Goal: Task Accomplishment & Management: Manage account settings

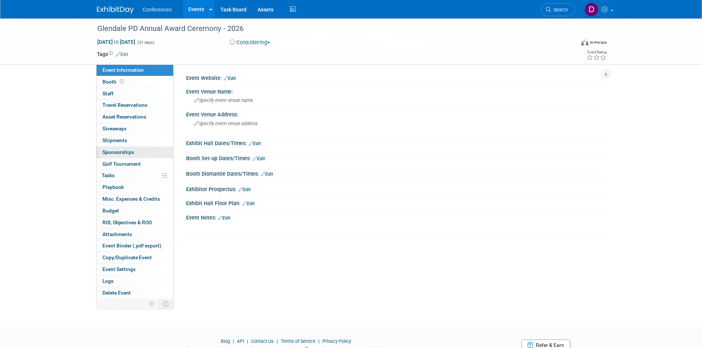
click at [120, 151] on span "Sponsorships 0" at bounding box center [118, 152] width 32 height 6
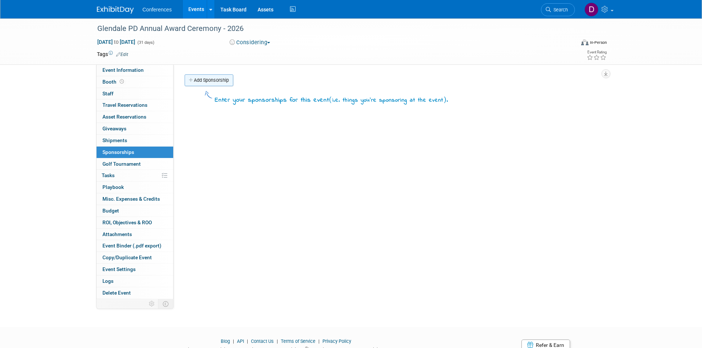
click at [214, 80] on link "Add Sponsorship" at bounding box center [209, 80] width 49 height 12
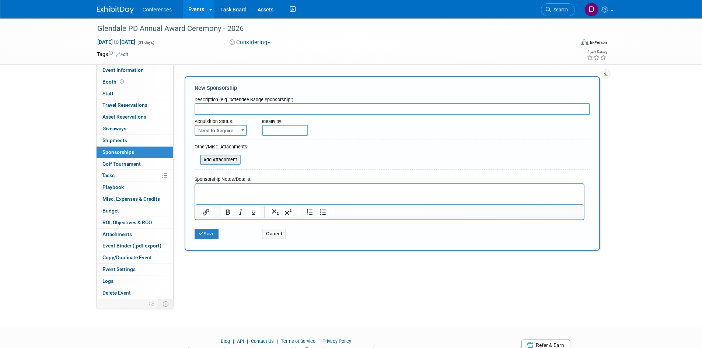
click at [207, 159] on input "file" at bounding box center [196, 159] width 88 height 9
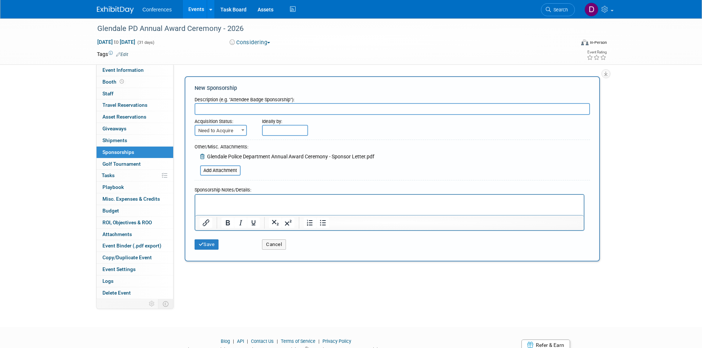
click at [347, 112] on input "text" at bounding box center [392, 109] width 395 height 12
click at [250, 112] on input "TBD -" at bounding box center [392, 109] width 395 height 12
type input "TBD - At least Silver"
click at [208, 242] on button "Save" at bounding box center [207, 244] width 24 height 10
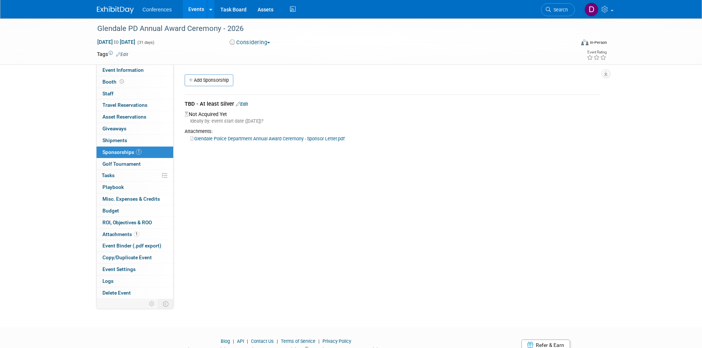
click at [244, 103] on link "Edit" at bounding box center [242, 104] width 12 height 6
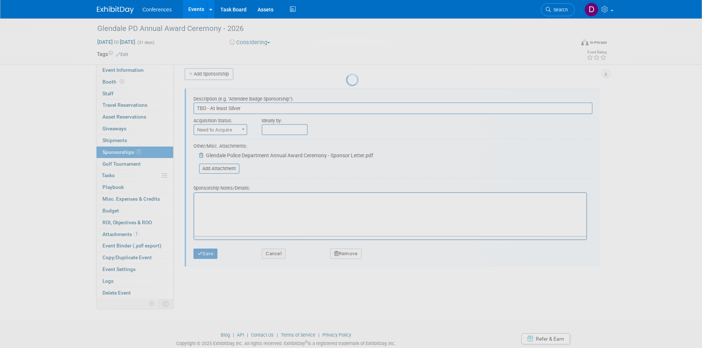
scroll to position [11, 0]
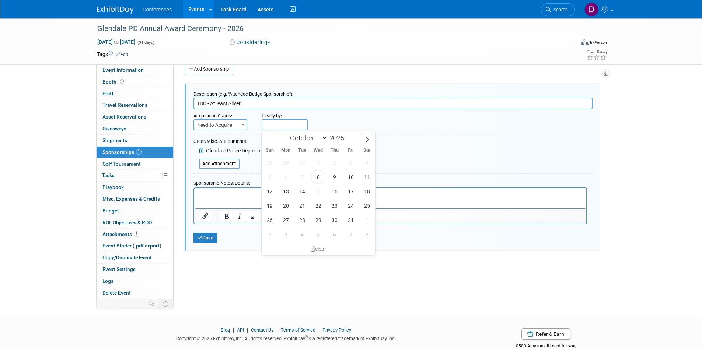
click at [288, 125] on input "text" at bounding box center [285, 124] width 46 height 11
click at [370, 139] on icon at bounding box center [367, 139] width 5 height 5
select select "11"
click at [370, 139] on icon at bounding box center [367, 139] width 5 height 5
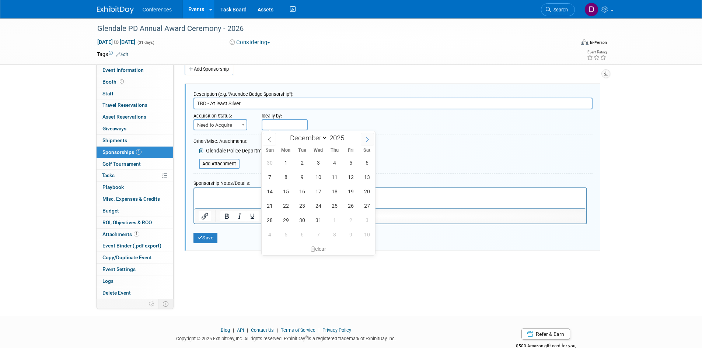
type input "2026"
select select "0"
click at [348, 178] on span "9" at bounding box center [350, 177] width 14 height 14
type input "[DATE]"
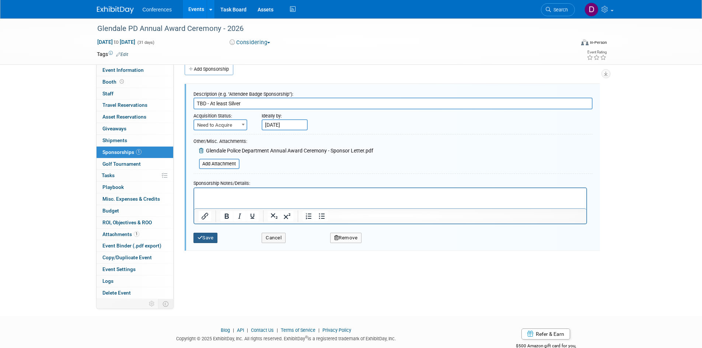
click at [210, 237] on button "Save" at bounding box center [205, 238] width 24 height 10
